Goal: Check status: Check status

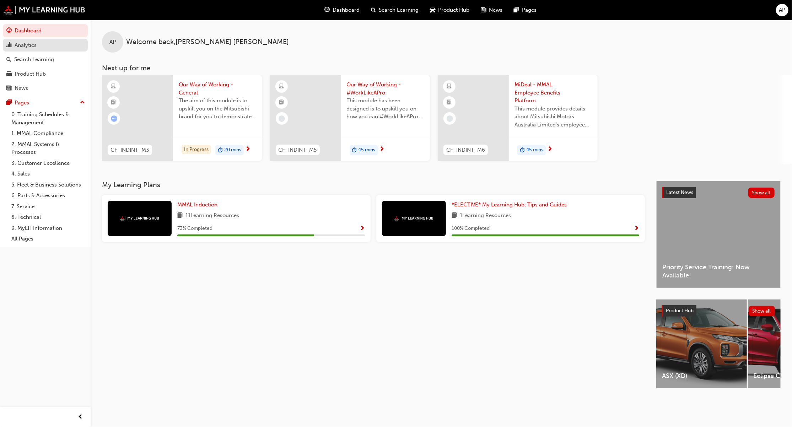
click at [43, 46] on div "Analytics" at bounding box center [45, 45] width 78 height 9
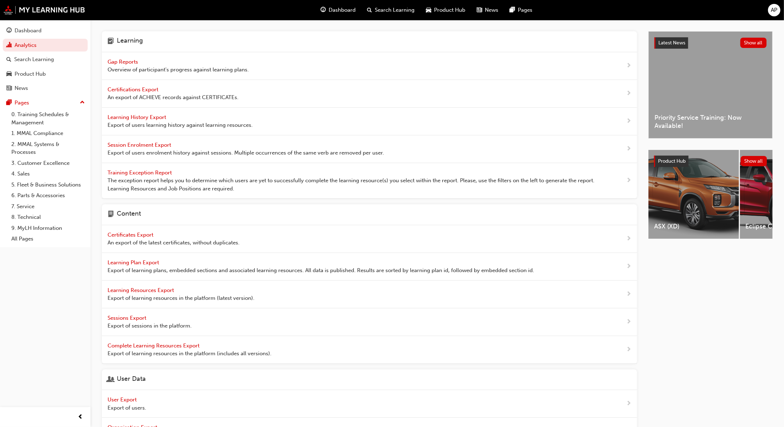
click at [117, 64] on span "Gap Reports" at bounding box center [124, 62] width 32 height 6
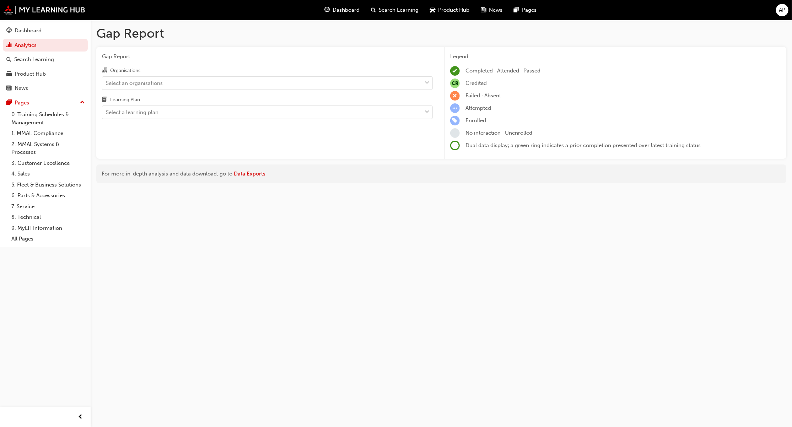
click at [148, 69] on div "Organisations" at bounding box center [267, 71] width 331 height 10
click at [107, 80] on input "Organisations Select an organisations" at bounding box center [106, 83] width 1 height 6
click at [153, 91] on div "Organisations 0 results available. Select is focused ,type to refine list, pres…" at bounding box center [267, 92] width 331 height 53
click at [156, 77] on div "Select an organisations" at bounding box center [261, 83] width 319 height 12
click at [107, 80] on input "Organisations Select an organisations" at bounding box center [106, 83] width 1 height 6
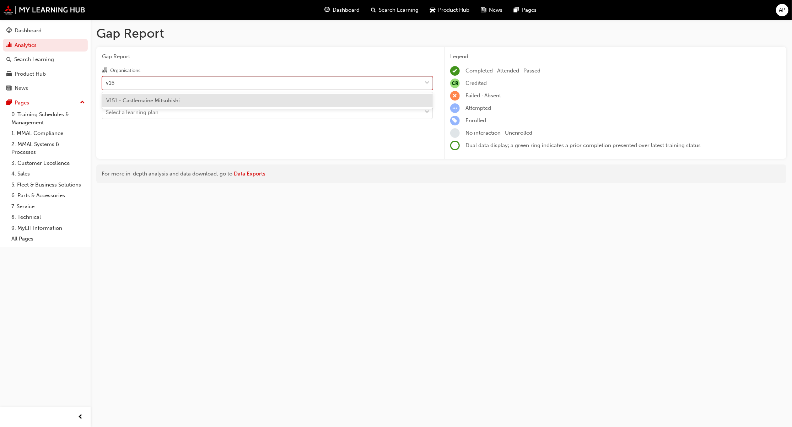
type input "v151"
click at [166, 99] on span "V151 - Castlemaine Mitsubishi" at bounding box center [143, 100] width 74 height 6
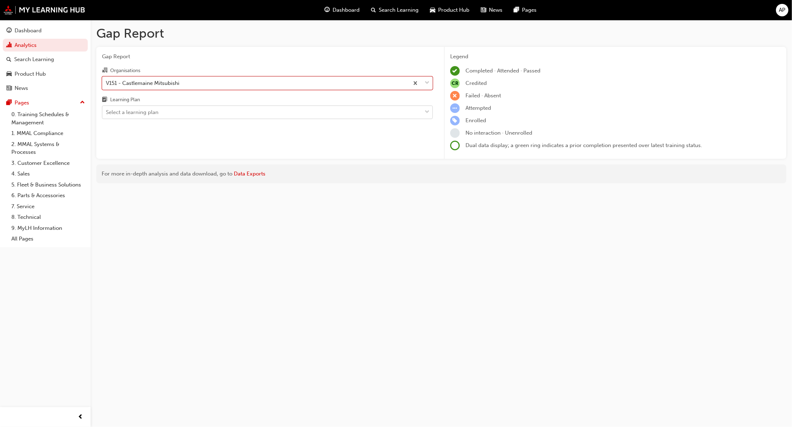
click at [158, 113] on div "Select a learning plan" at bounding box center [132, 112] width 53 height 8
click at [107, 113] on input "Learning Plan Select a learning plan" at bounding box center [106, 112] width 1 height 6
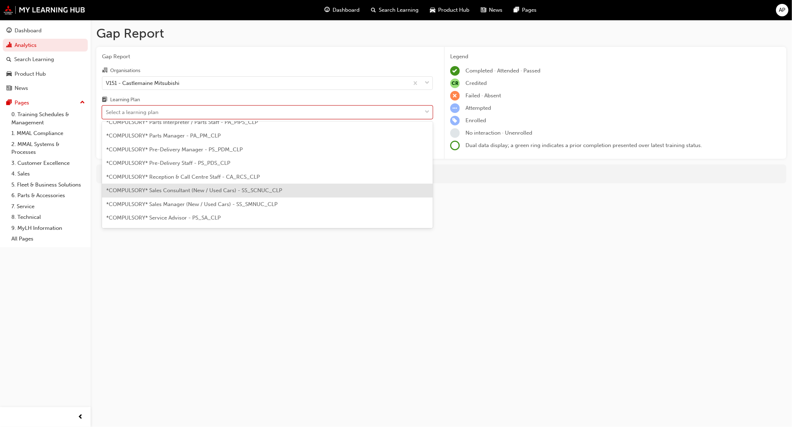
scroll to position [205, 0]
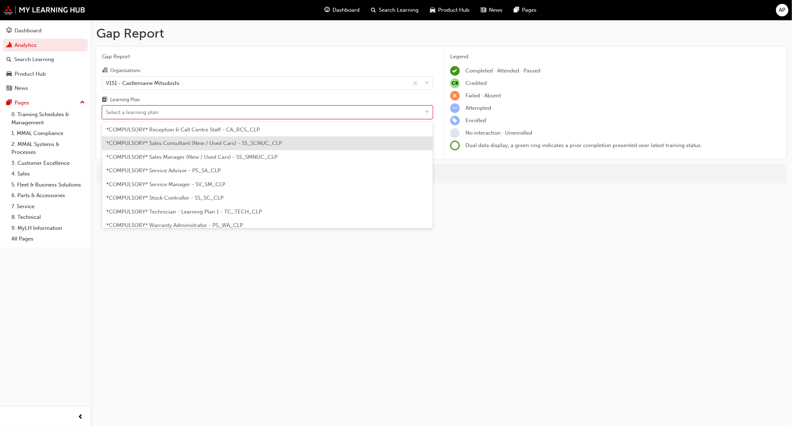
click at [201, 147] on div "*COMPULSORY* Sales Consultant (New / Used Cars) - SS_SCNUC_CLP" at bounding box center [267, 143] width 331 height 14
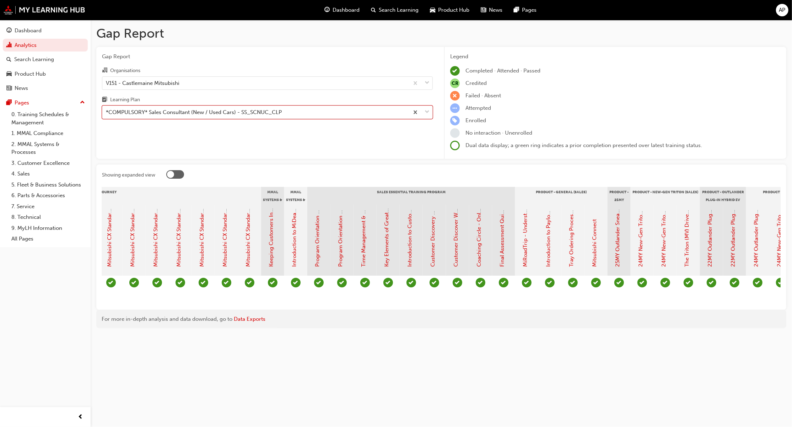
scroll to position [0, 591]
